Goal: Browse casually: Explore the website without a specific task or goal

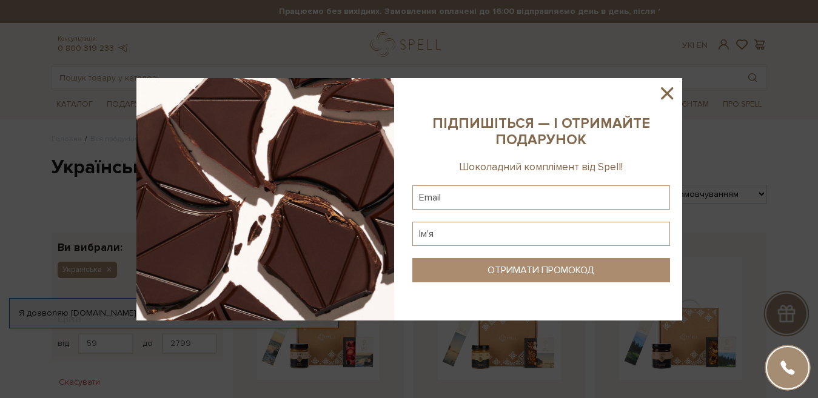
click at [666, 92] on icon at bounding box center [667, 93] width 12 height 12
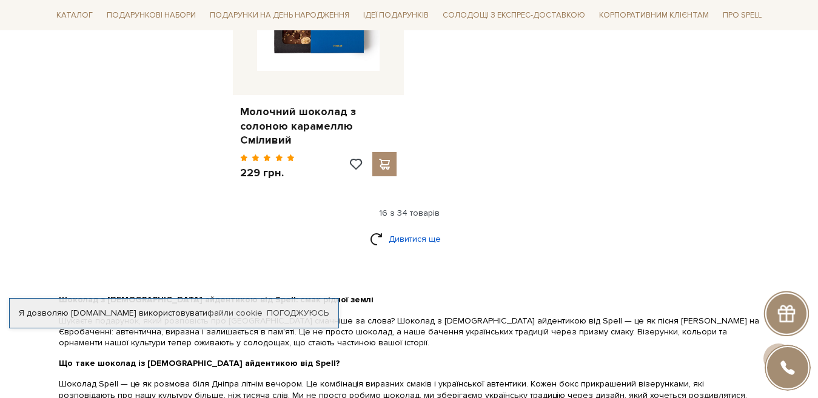
scroll to position [1640, 0]
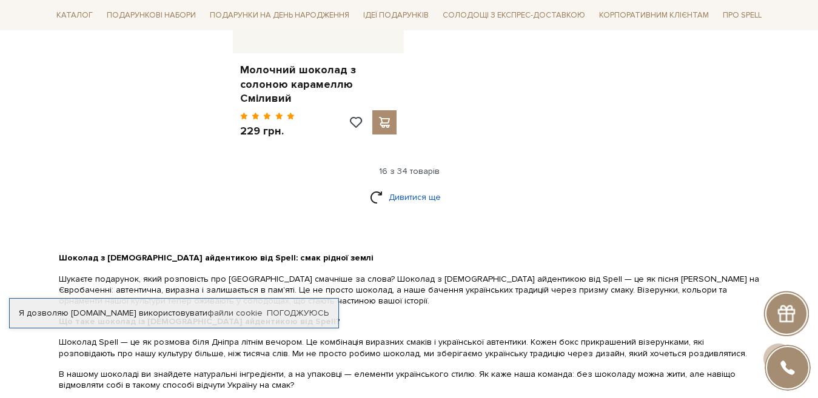
click at [410, 187] on link "Дивитися ще" at bounding box center [409, 197] width 79 height 21
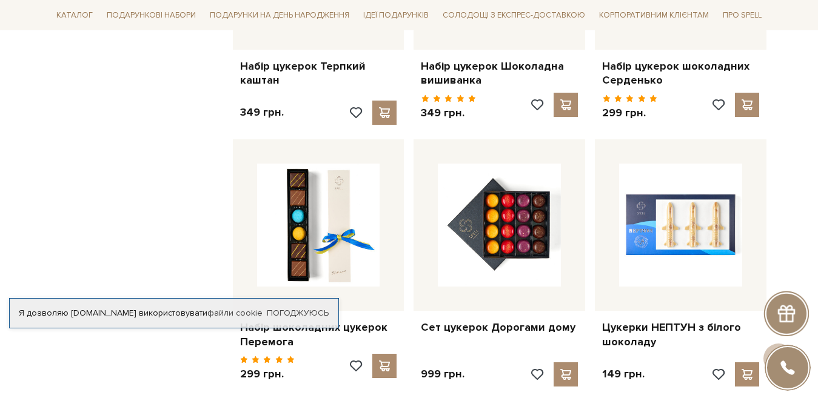
scroll to position [2494, 0]
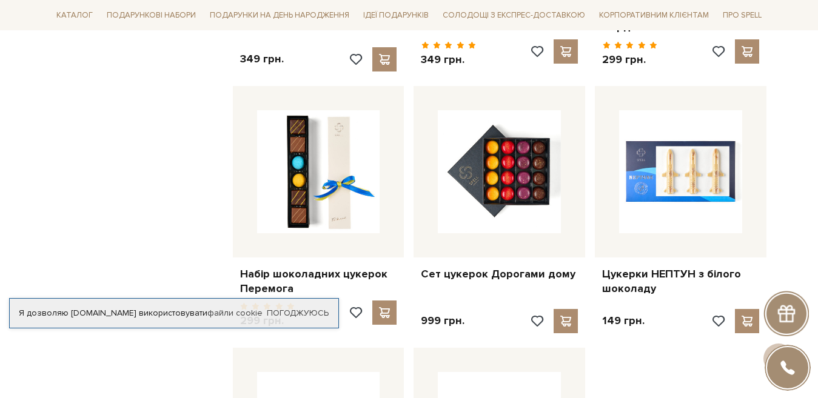
drag, startPoint x: 497, startPoint y: 162, endPoint x: 69, endPoint y: 134, distance: 429.6
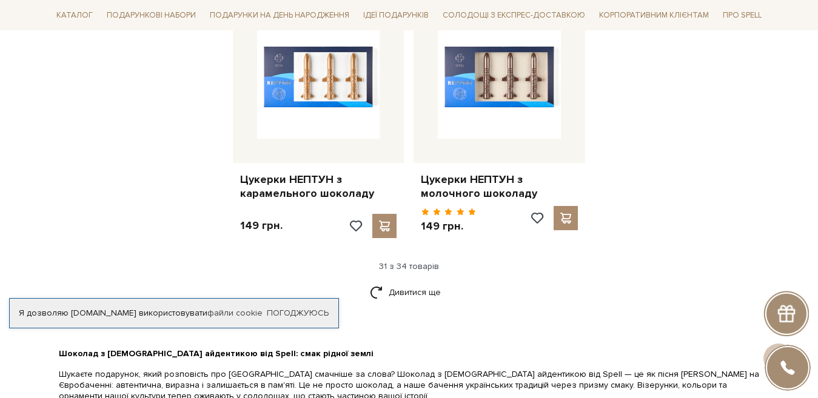
scroll to position [2883, 0]
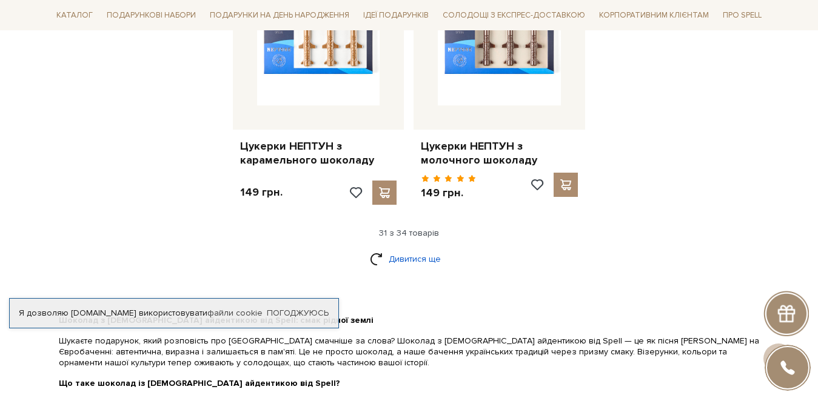
click at [418, 249] on link "Дивитися ще" at bounding box center [409, 259] width 79 height 21
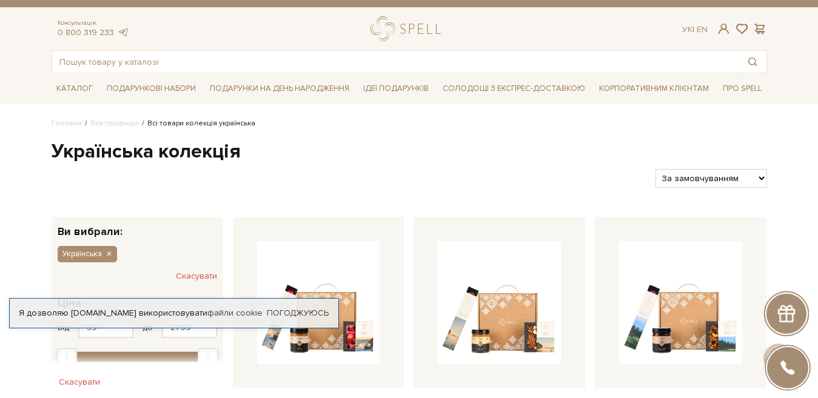
scroll to position [0, 0]
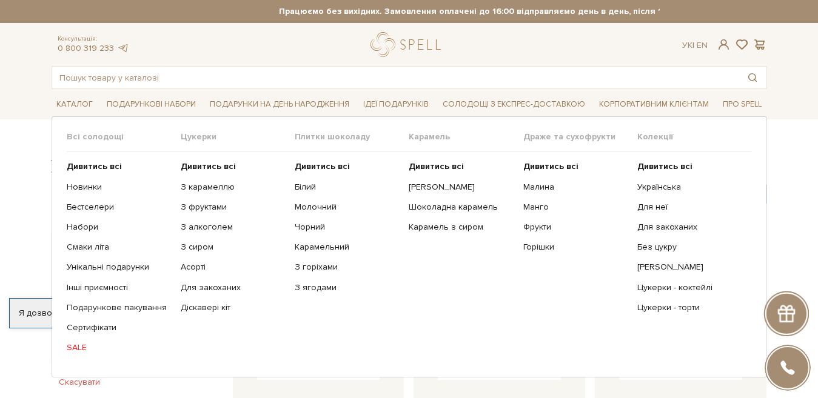
click at [84, 345] on link "SALE" at bounding box center [119, 348] width 105 height 11
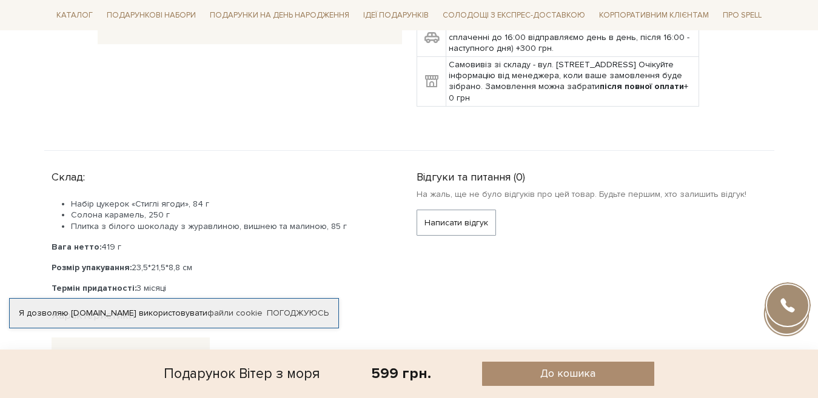
scroll to position [478, 0]
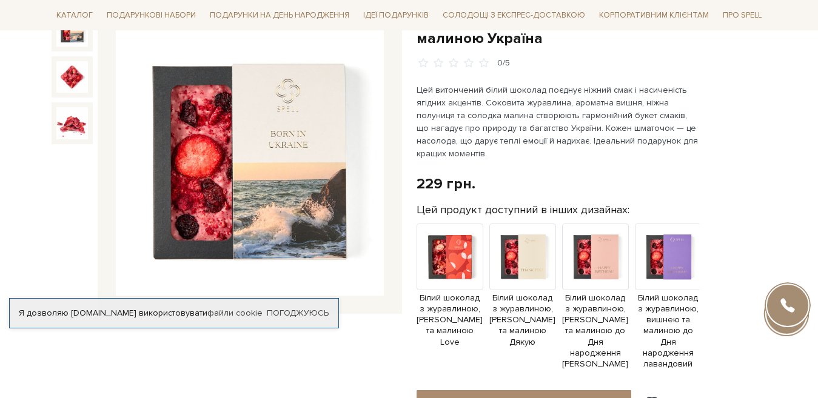
scroll to position [87, 0]
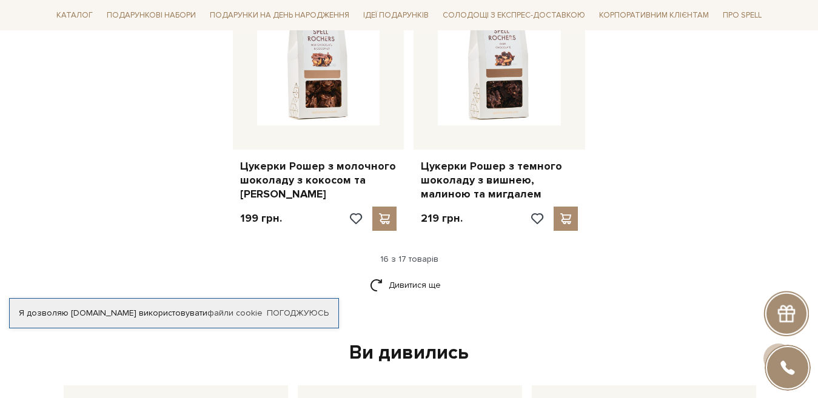
scroll to position [1557, 0]
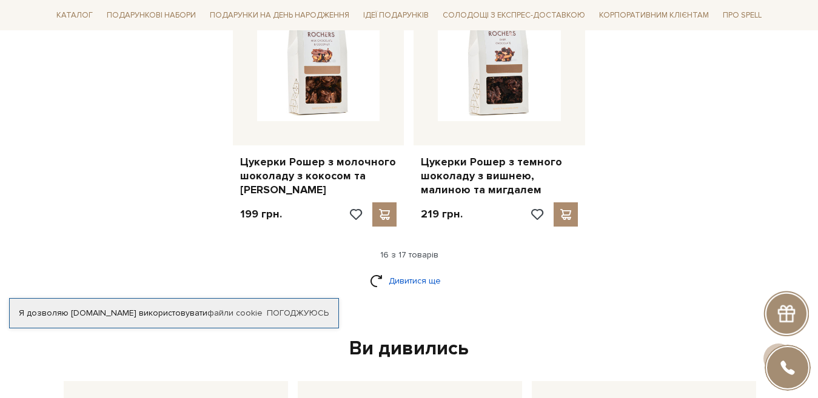
click at [430, 270] on link "Дивитися ще" at bounding box center [409, 280] width 79 height 21
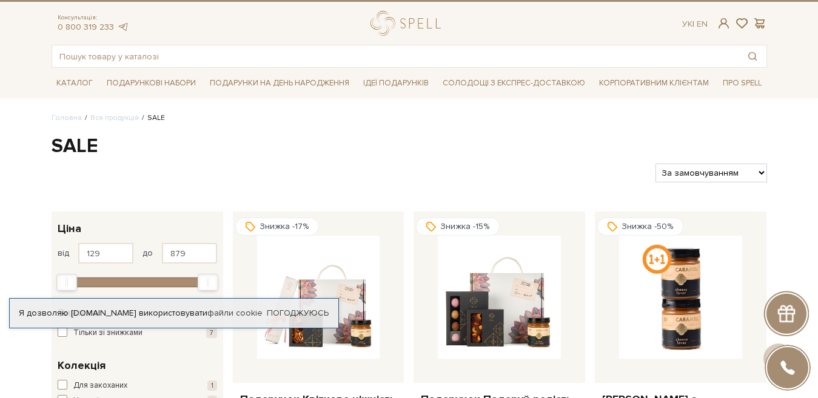
scroll to position [0, 0]
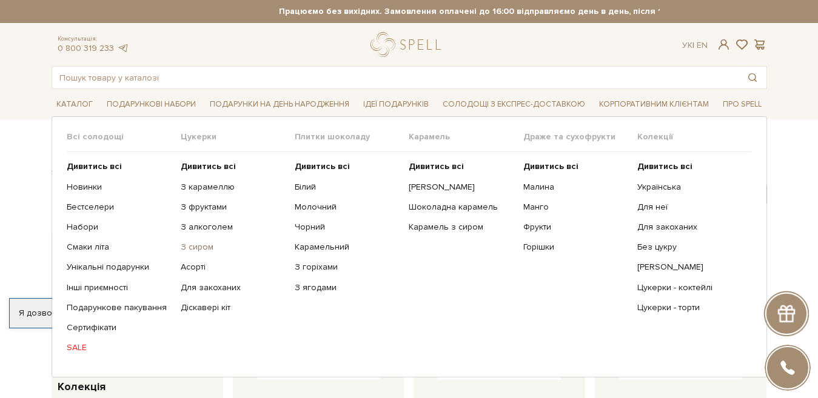
click at [209, 250] on link "З сиром" at bounding box center [233, 247] width 105 height 11
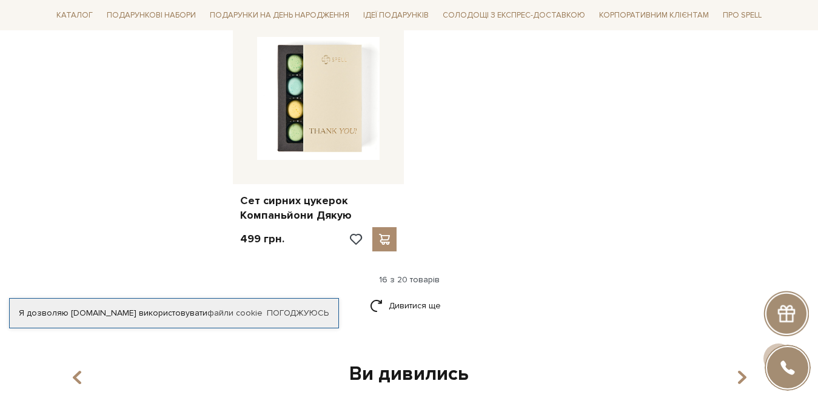
scroll to position [1555, 0]
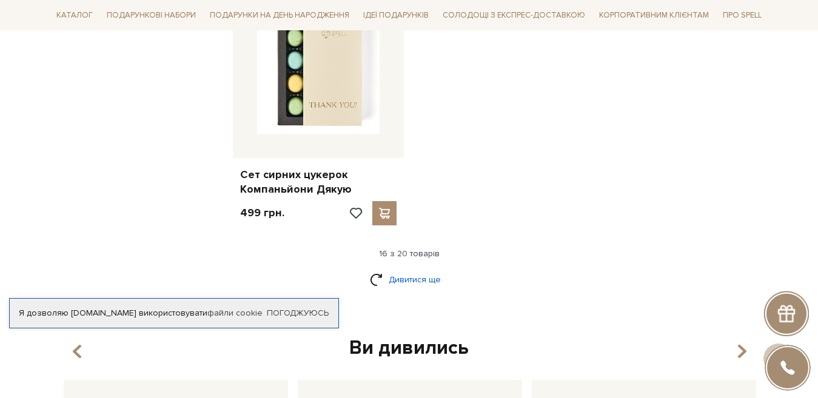
click at [421, 273] on link "Дивитися ще" at bounding box center [409, 279] width 79 height 21
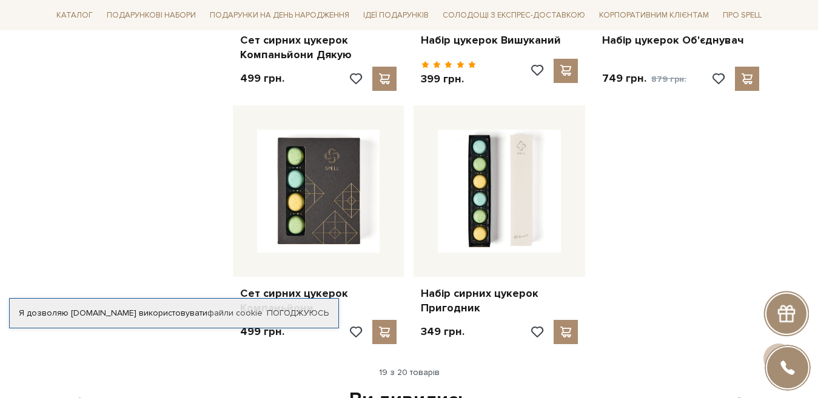
scroll to position [1792, 0]
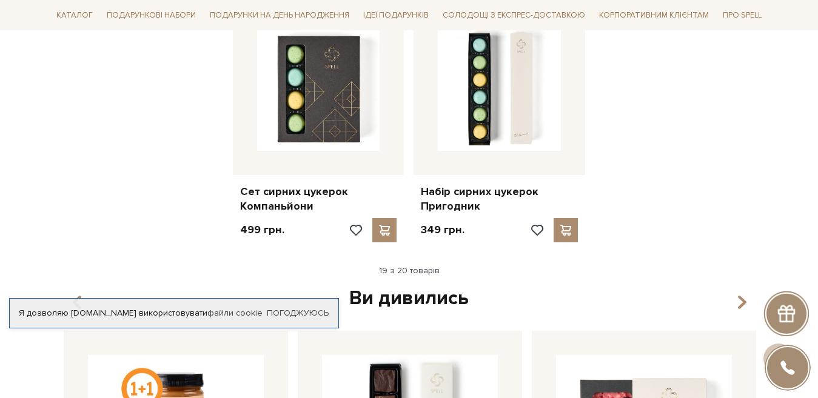
click at [427, 273] on div "19 з 20 товарів" at bounding box center [409, 271] width 725 height 11
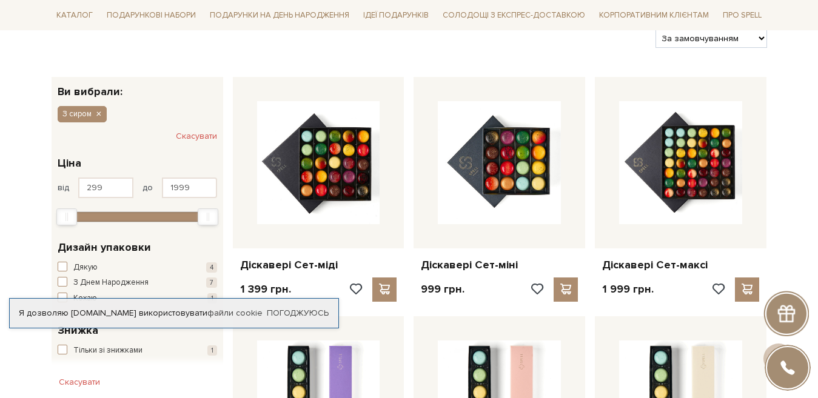
scroll to position [0, 0]
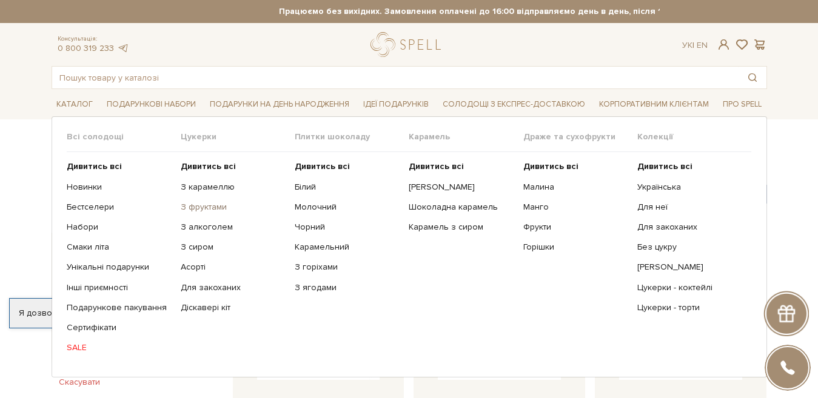
click at [196, 206] on link "З фруктами" at bounding box center [233, 207] width 105 height 11
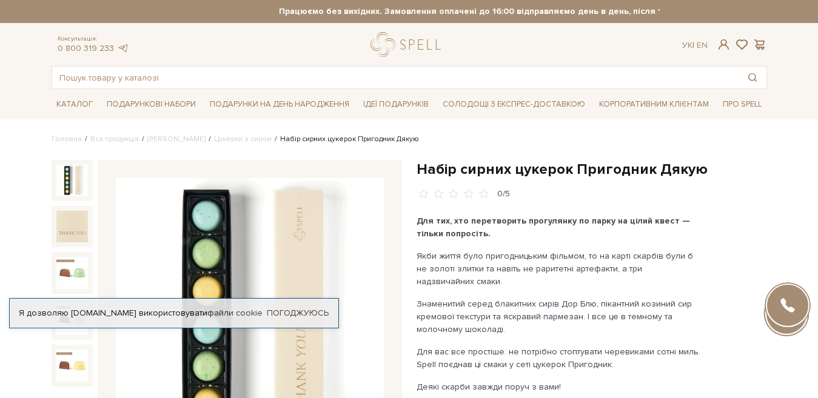
scroll to position [194, 0]
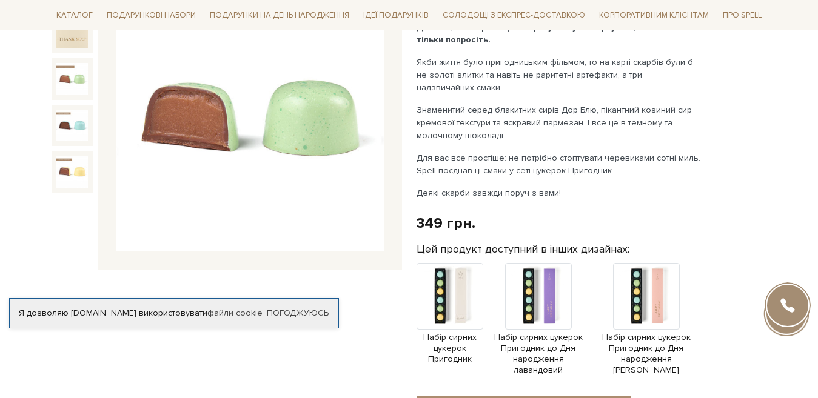
click at [52, 73] on div at bounding box center [72, 78] width 41 height 41
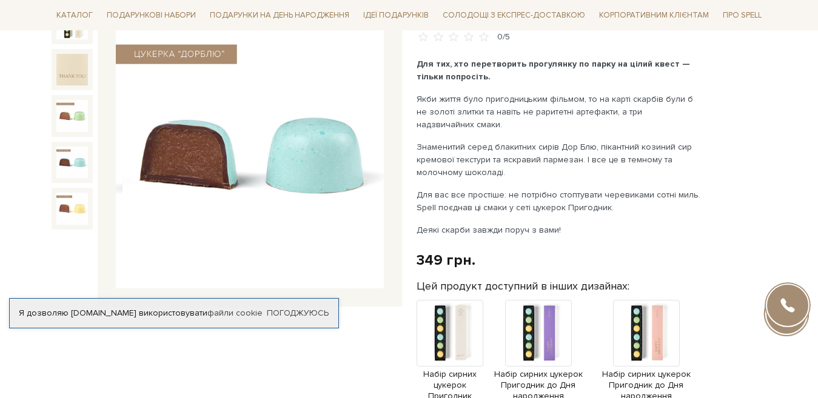
scroll to position [129, 0]
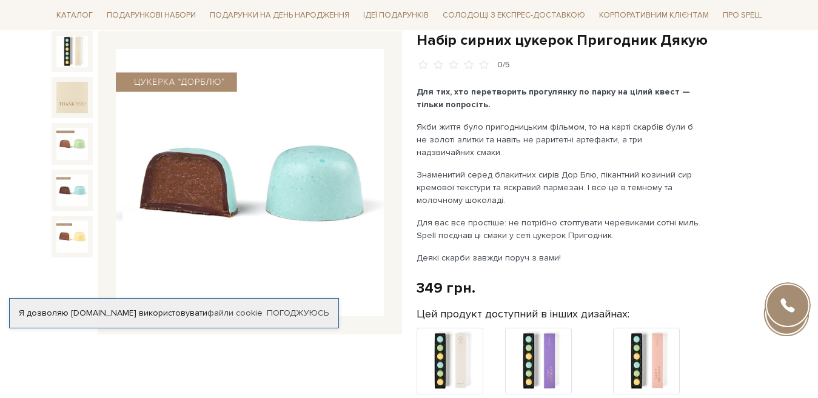
click at [67, 187] on img at bounding box center [72, 191] width 32 height 32
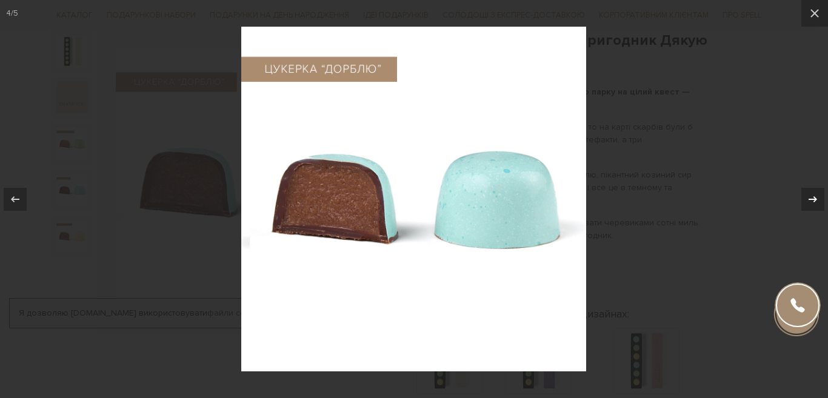
click at [810, 198] on icon at bounding box center [813, 199] width 15 height 15
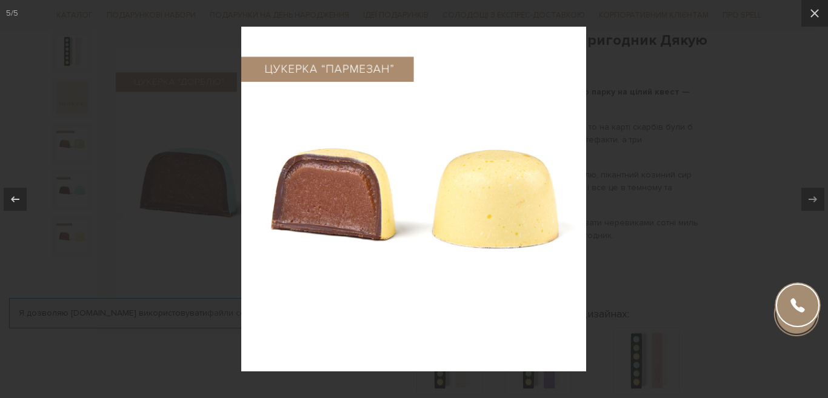
click at [810, 194] on icon at bounding box center [813, 199] width 15 height 15
click at [13, 186] on button at bounding box center [21, 199] width 42 height 61
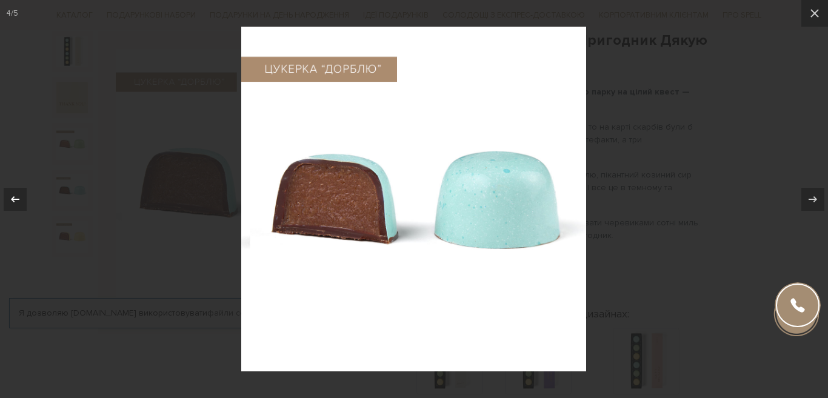
click at [14, 195] on icon at bounding box center [15, 199] width 15 height 15
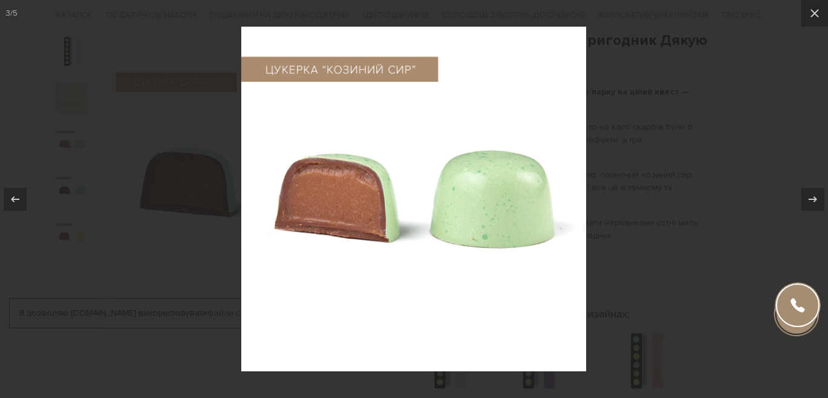
click at [657, 118] on div at bounding box center [414, 199] width 828 height 398
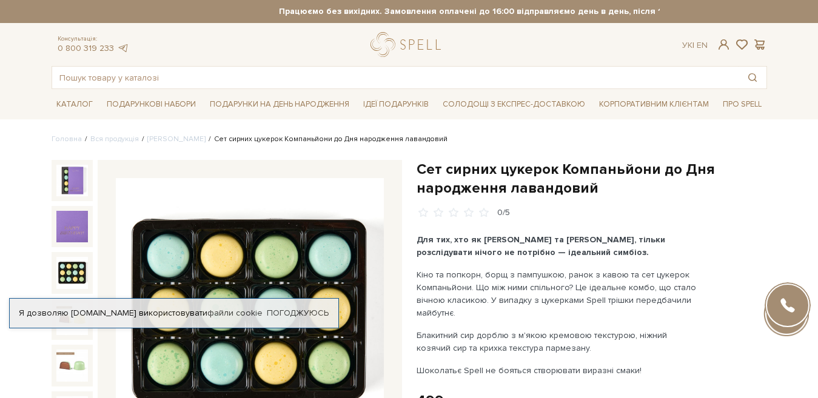
click at [70, 271] on img at bounding box center [72, 273] width 32 height 32
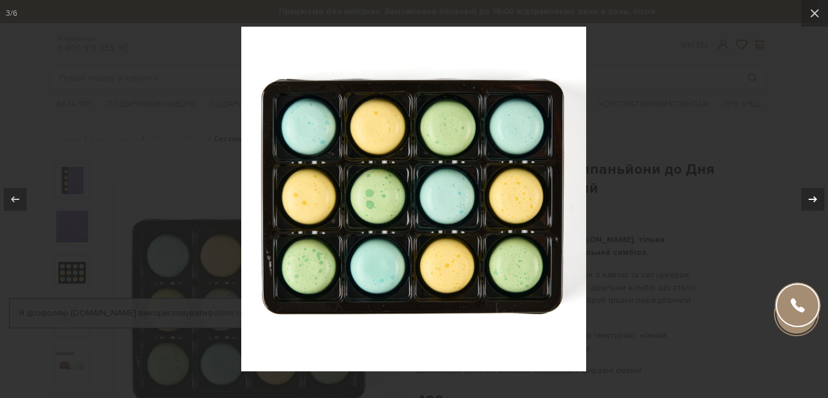
click at [812, 202] on icon at bounding box center [813, 199] width 15 height 15
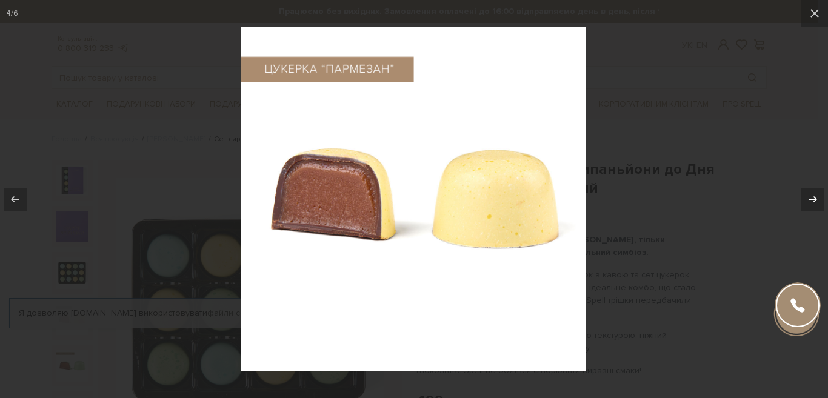
click at [815, 201] on icon at bounding box center [813, 199] width 8 height 6
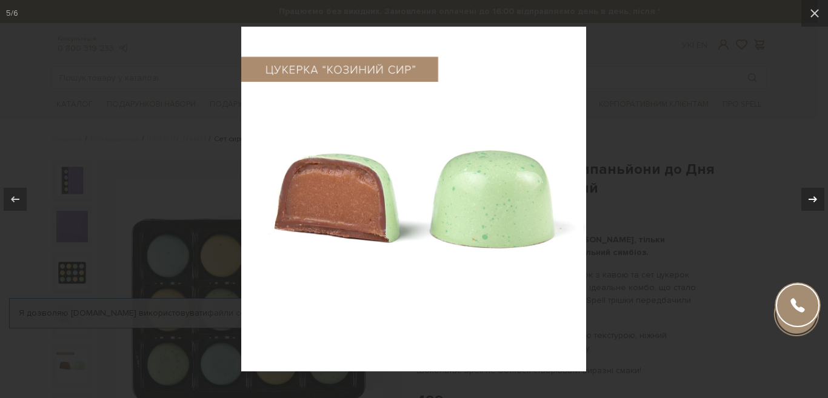
click at [813, 201] on icon at bounding box center [813, 199] width 15 height 15
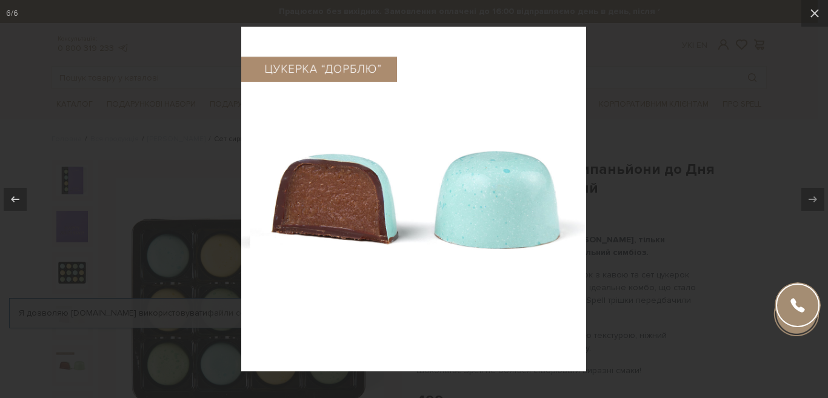
click at [726, 152] on div at bounding box center [414, 199] width 828 height 398
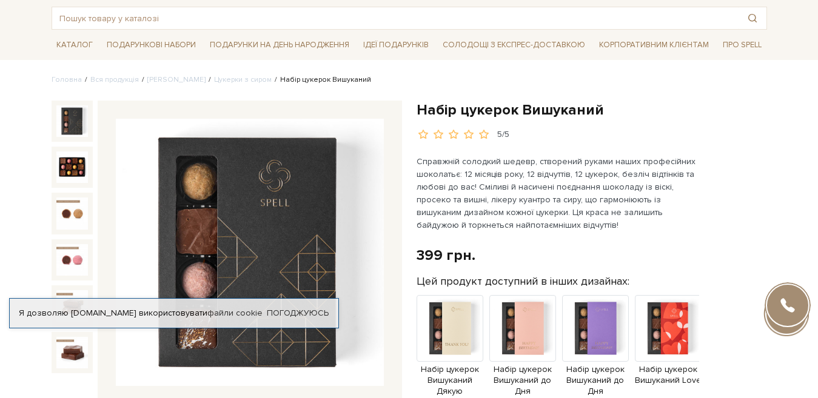
scroll to position [82, 0]
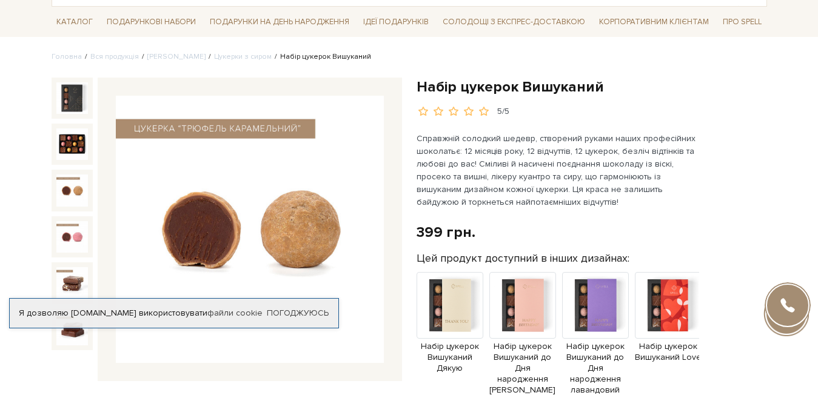
click at [52, 195] on div at bounding box center [72, 190] width 41 height 41
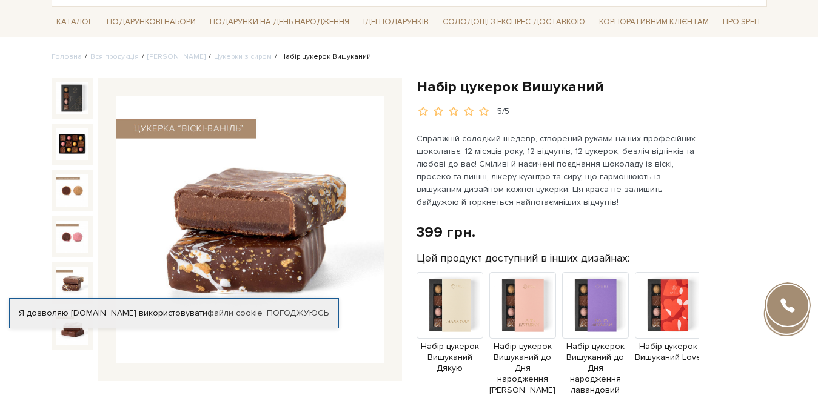
click at [75, 276] on img at bounding box center [72, 283] width 32 height 32
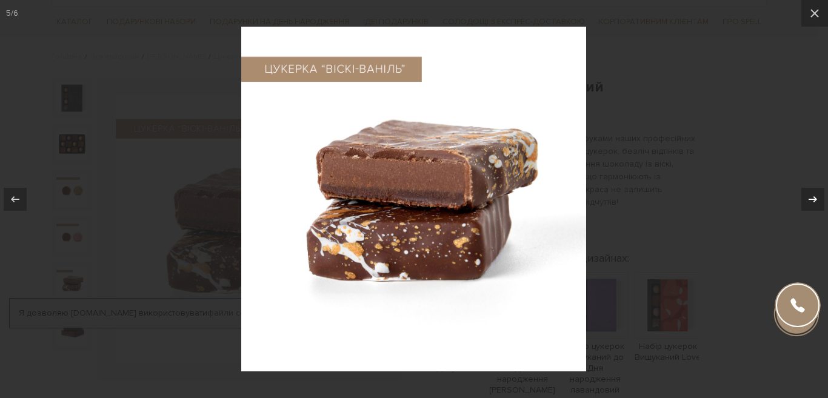
click at [809, 197] on icon at bounding box center [813, 199] width 15 height 15
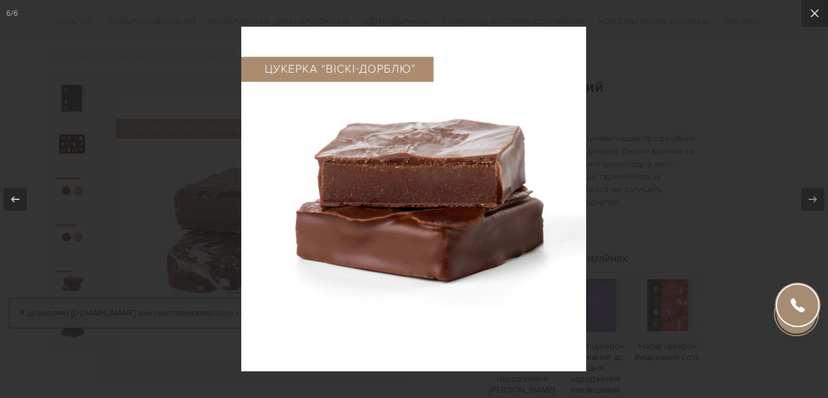
click at [743, 158] on div at bounding box center [414, 199] width 828 height 398
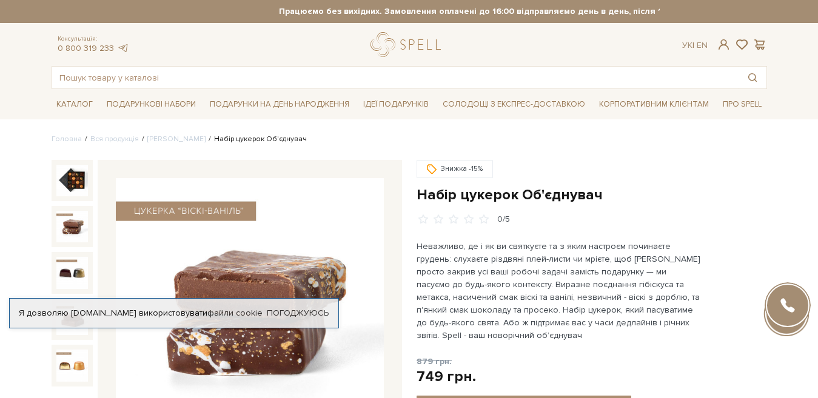
click at [64, 213] on img at bounding box center [72, 227] width 32 height 32
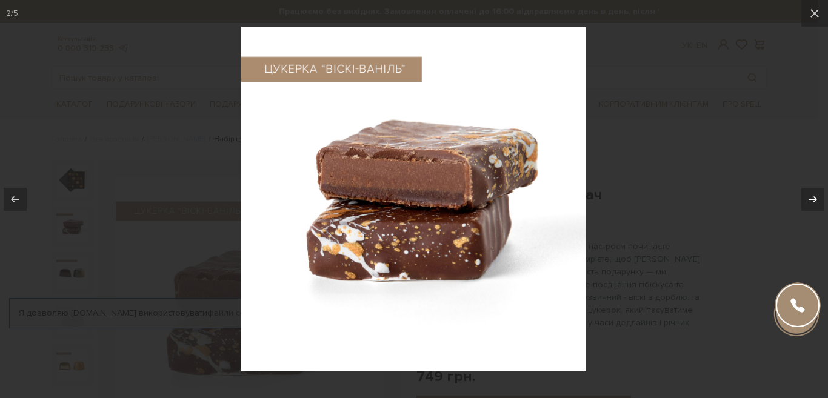
click at [811, 202] on icon at bounding box center [813, 199] width 15 height 15
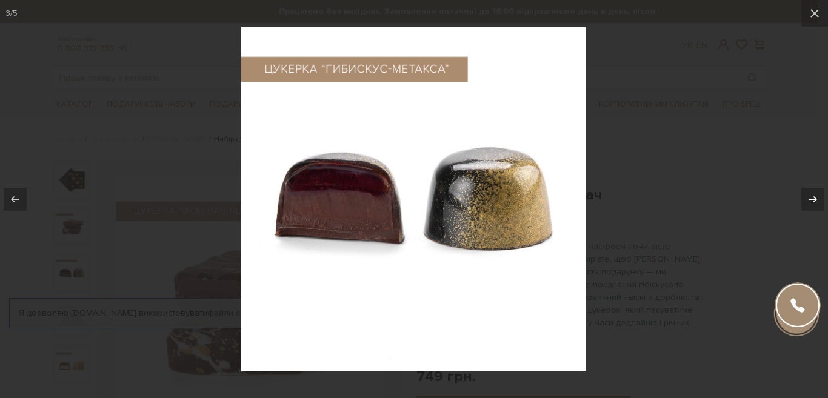
click at [811, 202] on icon at bounding box center [813, 199] width 15 height 15
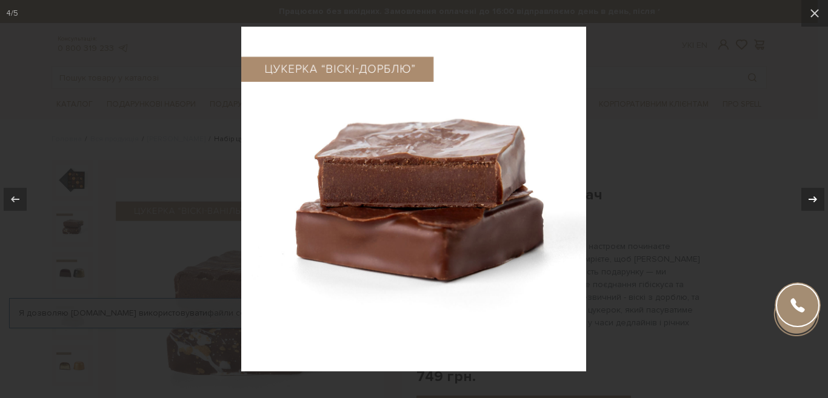
click at [811, 202] on icon at bounding box center [813, 199] width 15 height 15
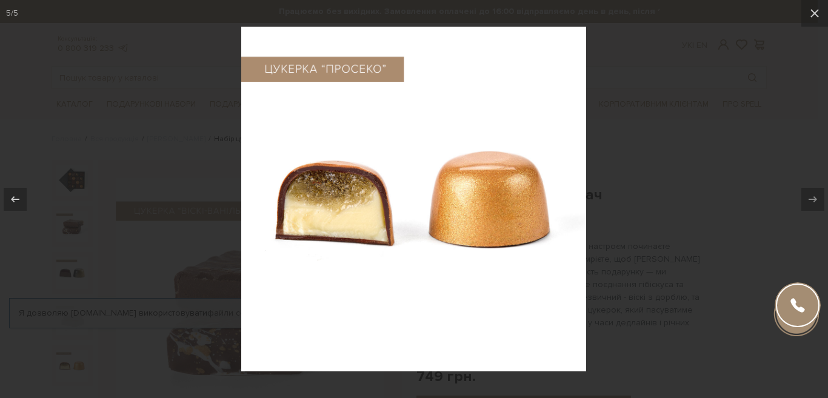
click at [809, 202] on icon at bounding box center [813, 199] width 15 height 15
